Goal: Task Accomplishment & Management: Use online tool/utility

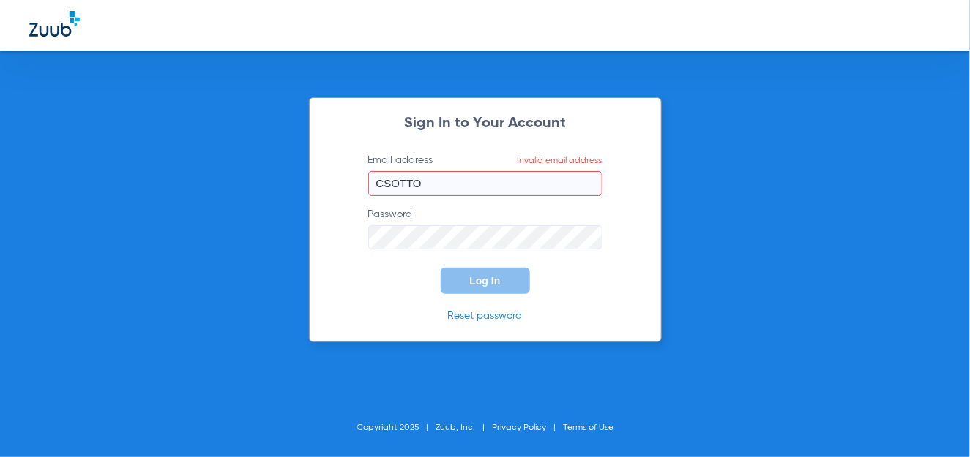
drag, startPoint x: 419, startPoint y: 183, endPoint x: 266, endPoint y: 176, distance: 153.9
click at [269, 176] on div "Sign In to Your Account Email address Invalid email address CSOTTO Password Log…" at bounding box center [485, 228] width 970 height 457
click at [362, 343] on div "Sign In to Your Account Email address Invalid email address csotto-aro@allaboit…" at bounding box center [485, 228] width 970 height 457
click at [350, 233] on form "Email address Invalid email address csotto-aro@allaboitkidsteeth Password Log In" at bounding box center [485, 224] width 278 height 142
drag, startPoint x: 564, startPoint y: 176, endPoint x: 206, endPoint y: 180, distance: 358.0
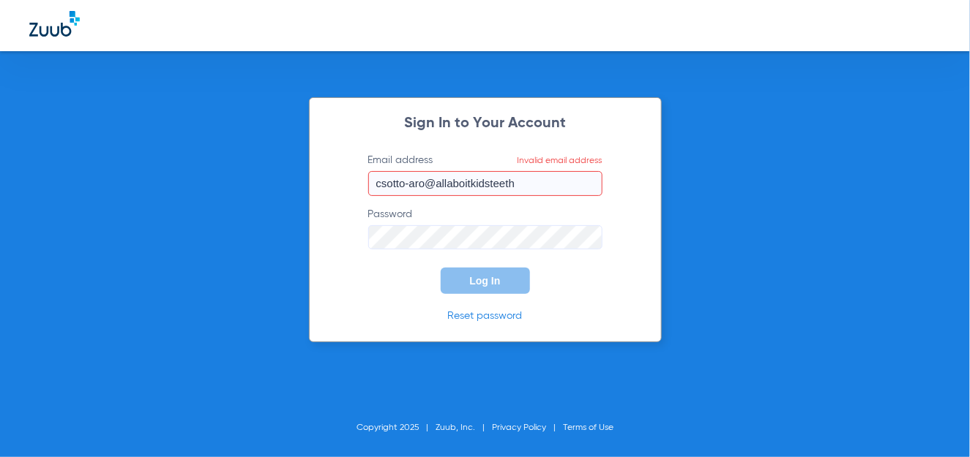
click at [209, 178] on div "Sign In to Your Account Email address Invalid email address csotto-aro@allaboit…" at bounding box center [485, 228] width 970 height 457
click at [543, 184] on input "csotto-aro@allaboitkidsteeth" at bounding box center [485, 183] width 234 height 25
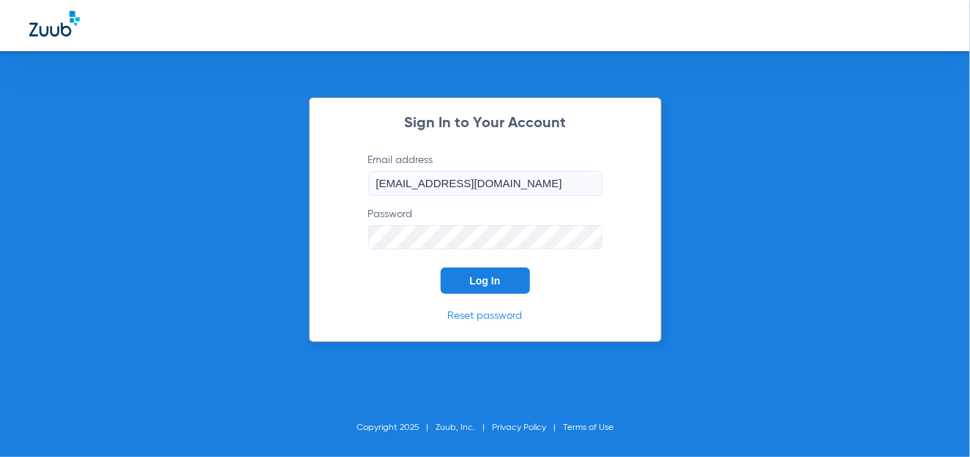
drag, startPoint x: 551, startPoint y: 182, endPoint x: 251, endPoint y: 164, distance: 300.7
click at [253, 165] on div "Sign In to Your Account Email address [EMAIL_ADDRESS][DOMAIN_NAME] Password Log…" at bounding box center [485, 228] width 970 height 457
drag, startPoint x: 810, startPoint y: 214, endPoint x: 777, endPoint y: 200, distance: 35.8
click at [793, 206] on div "Sign In to Your Account Email address [EMAIL_ADDRESS][DOMAIN_NAME] Password Log…" at bounding box center [485, 228] width 970 height 457
click at [472, 283] on span "Log In" at bounding box center [485, 281] width 31 height 12
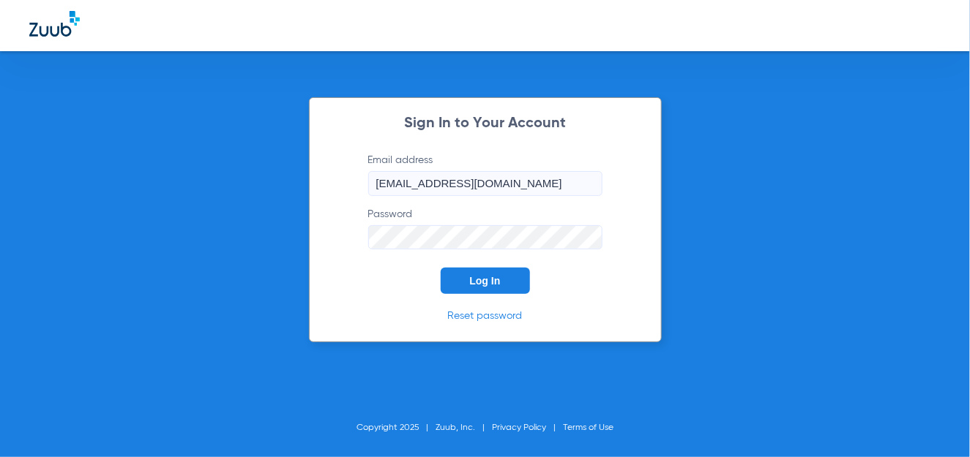
click at [496, 279] on span "Log In" at bounding box center [485, 281] width 31 height 12
click at [468, 182] on input "[EMAIL_ADDRESS][DOMAIN_NAME]" at bounding box center [485, 183] width 234 height 25
drag, startPoint x: 552, startPoint y: 185, endPoint x: 208, endPoint y: 184, distance: 344.0
click at [208, 184] on div "Sign In to Your Account Email address [EMAIL_ADDRESS][DOMAIN_NAME] Password Log…" at bounding box center [485, 228] width 970 height 457
type input "[EMAIL_ADDRESS][DOMAIN_NAME]"
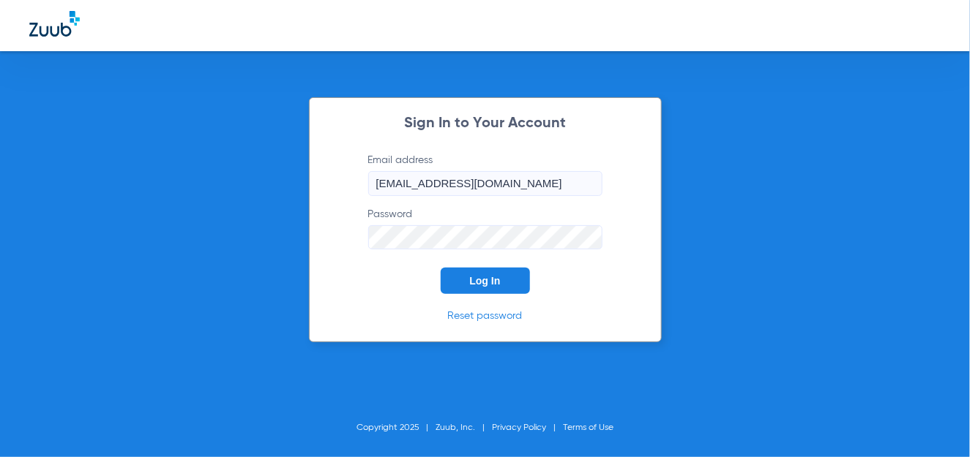
click at [485, 285] on span "Log In" at bounding box center [485, 281] width 31 height 12
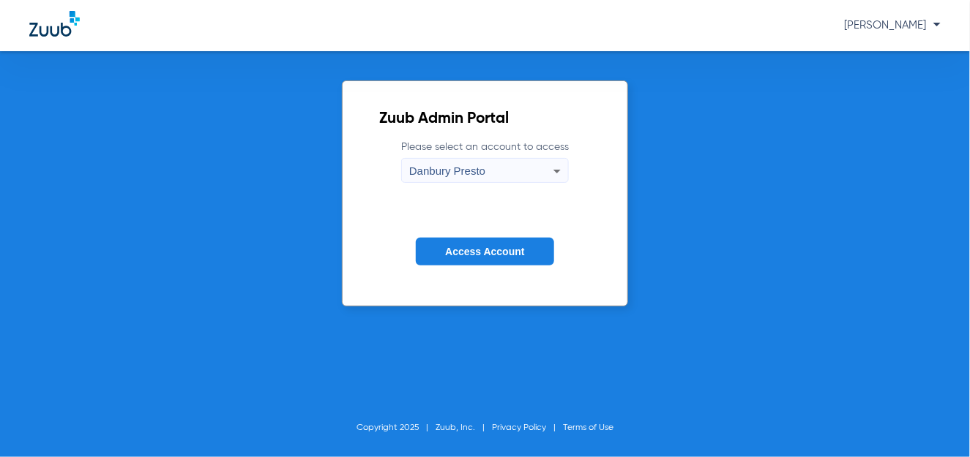
click at [810, 343] on div "Zuub Admin Portal Please select an account to access Danbury Presto Access Acco…" at bounding box center [485, 254] width 970 height 406
click at [555, 175] on icon at bounding box center [557, 171] width 18 height 18
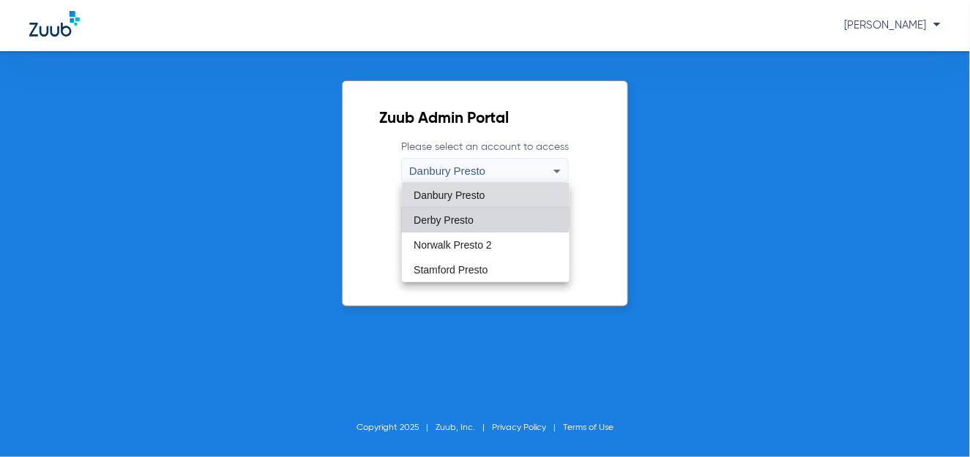
click at [458, 215] on span "Derby Presto" at bounding box center [444, 220] width 60 height 10
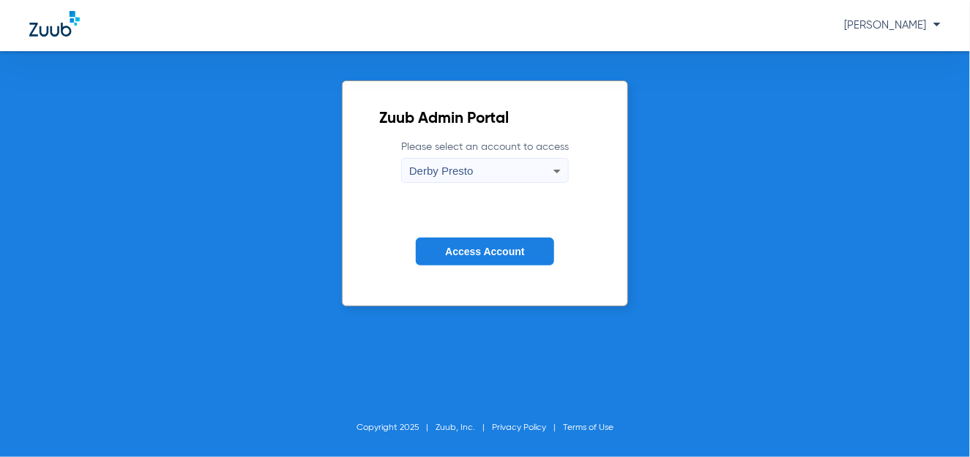
click at [466, 251] on span "Access Account" at bounding box center [484, 252] width 79 height 12
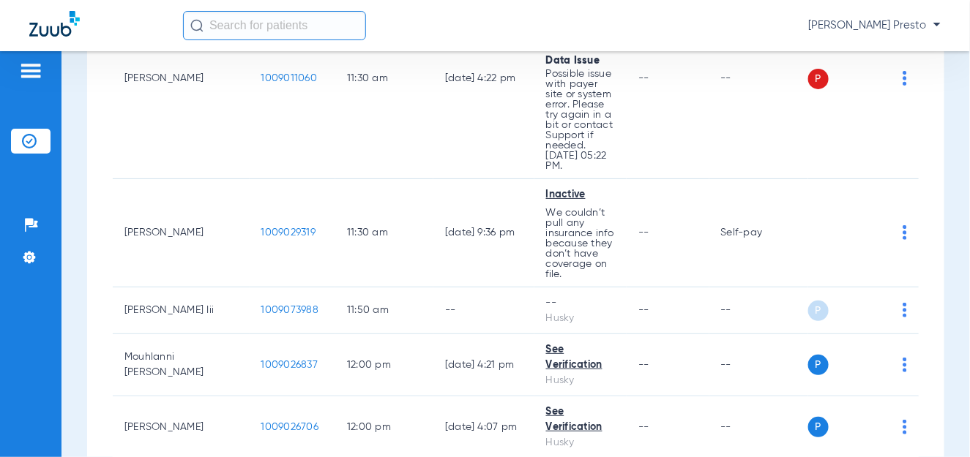
scroll to position [3221, 0]
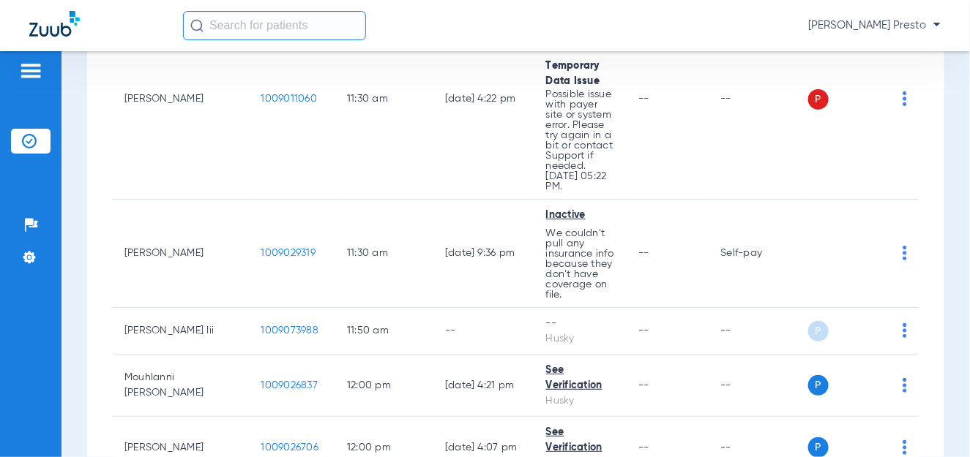
click at [278, 26] on input "text" at bounding box center [274, 25] width 183 height 29
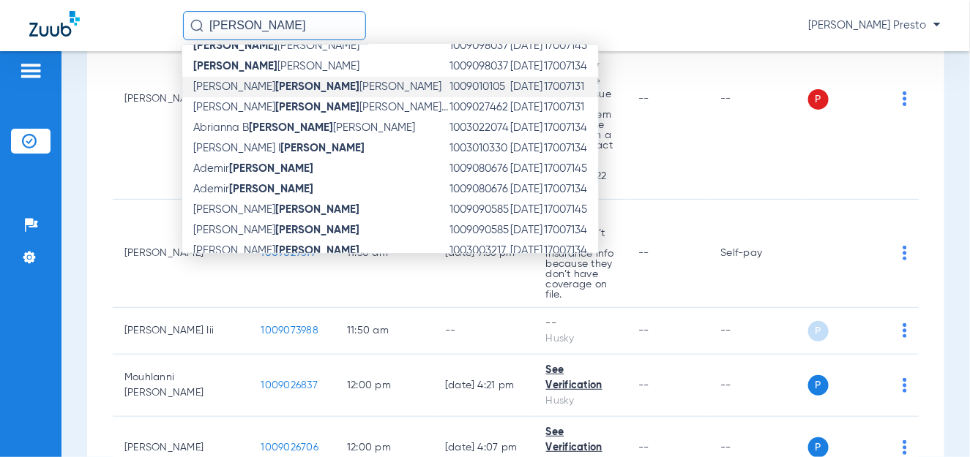
scroll to position [231, 0]
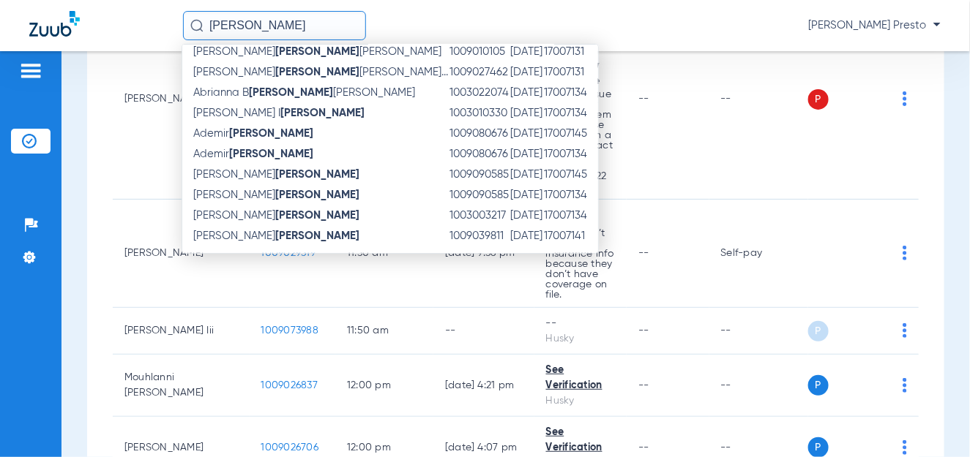
drag, startPoint x: 289, startPoint y: 31, endPoint x: 23, endPoint y: 41, distance: 266.6
click at [42, 38] on div "[PERSON_NAME] Name ID DOB Office ID [PERSON_NAME] 1009032889 [DATE] 17007136 [P…" at bounding box center [485, 25] width 970 height 51
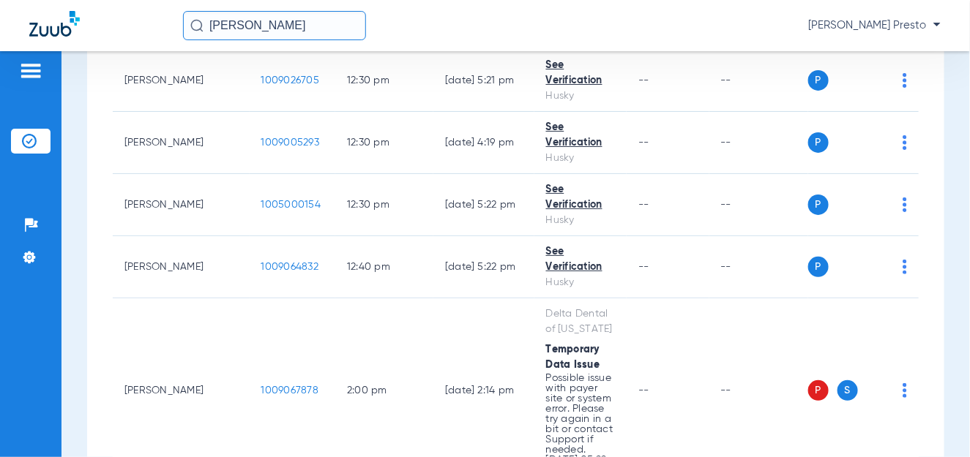
scroll to position [3879, 0]
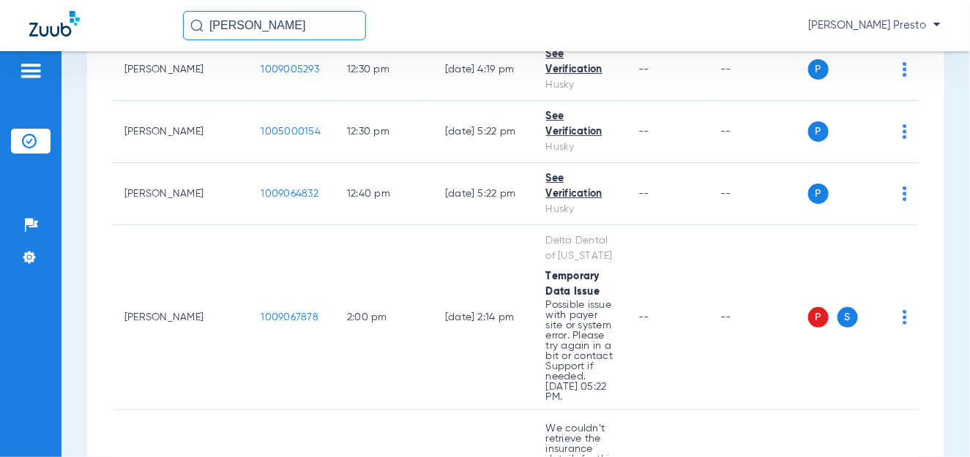
type input "[PERSON_NAME]"
